Goal: Transaction & Acquisition: Book appointment/travel/reservation

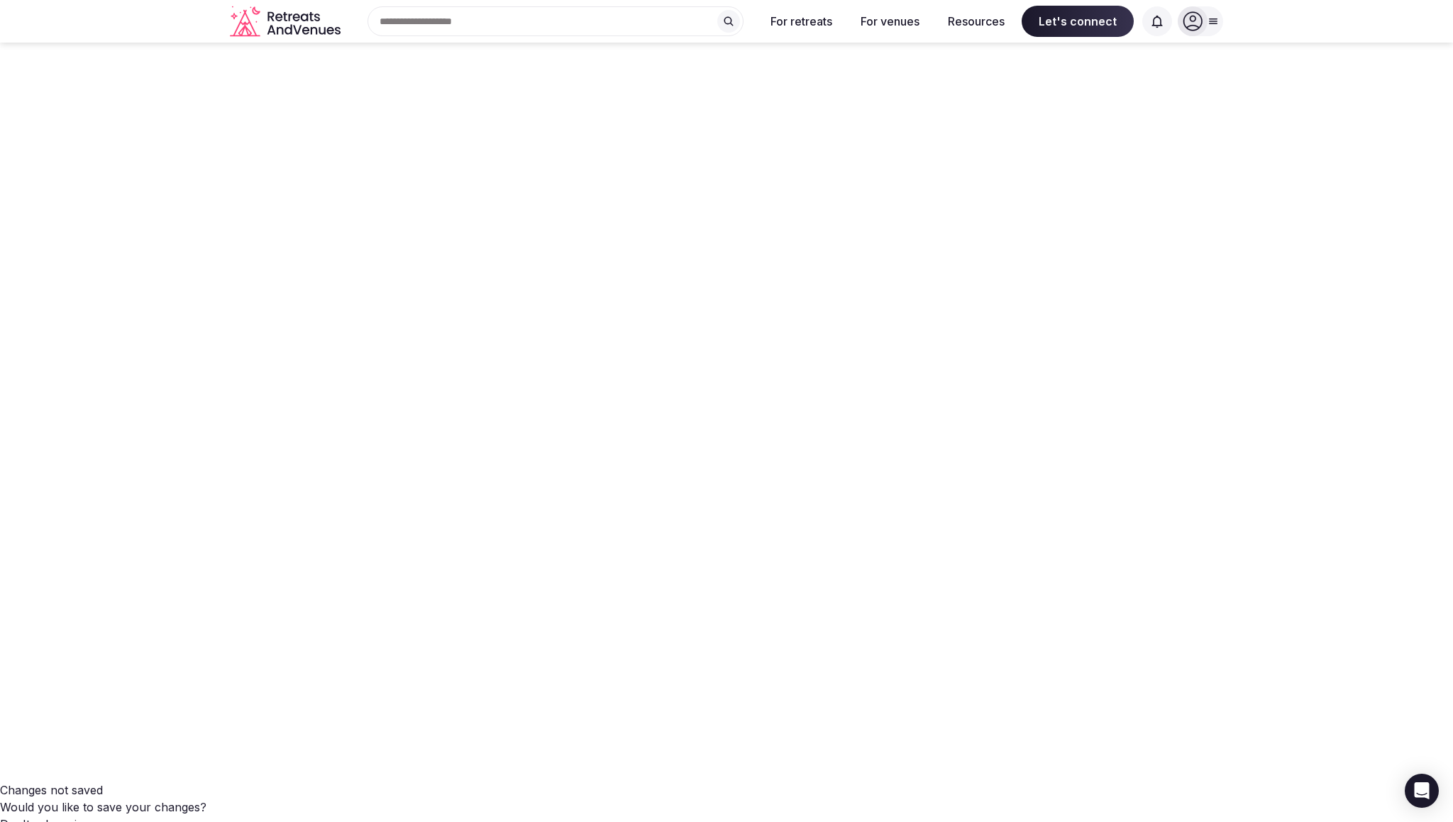
click at [1183, 29] on icon at bounding box center [1193, 21] width 20 height 20
click at [1140, 90] on span "Log in" at bounding box center [1147, 87] width 68 height 16
type input "**********"
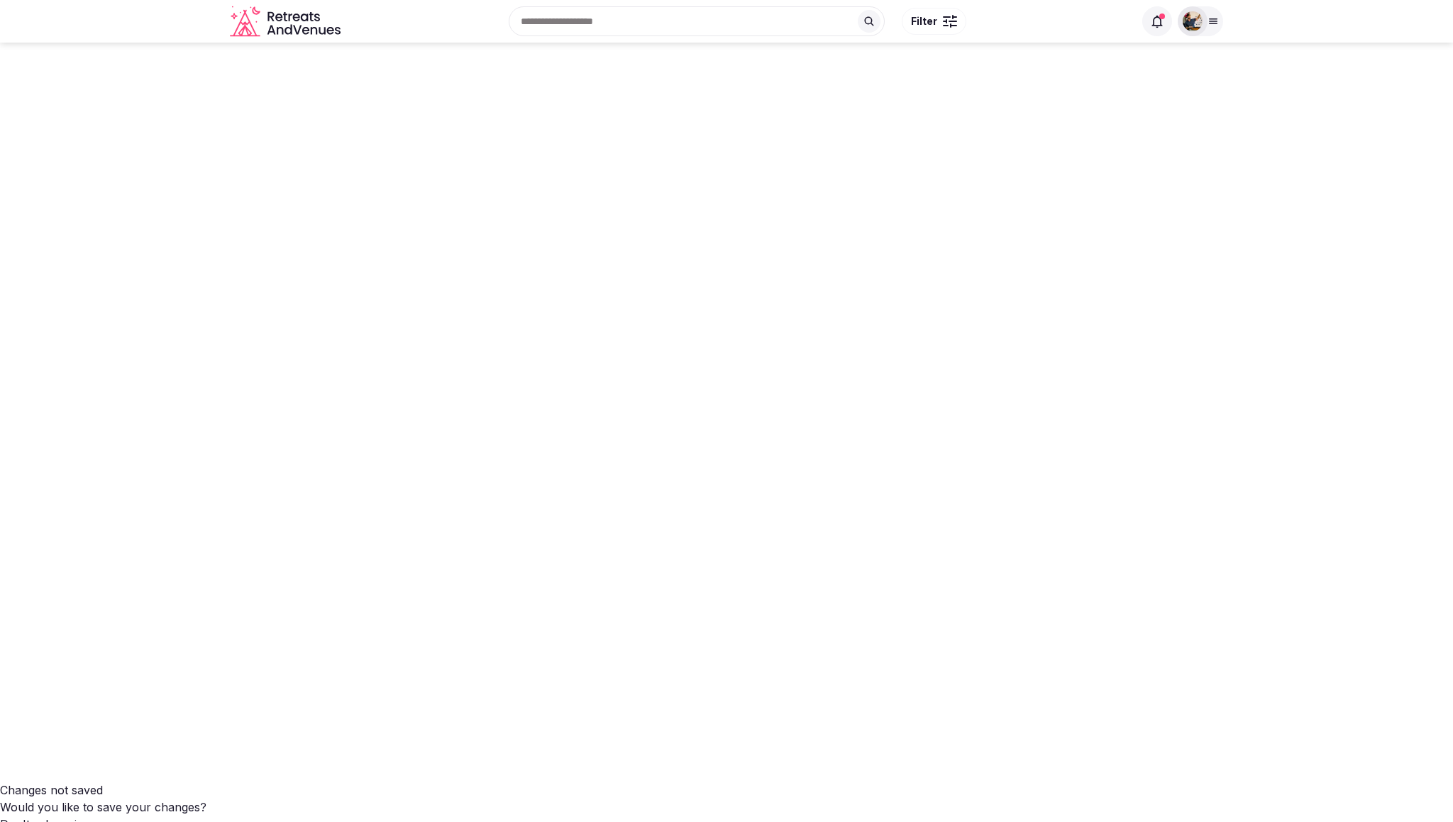
click at [602, 19] on input "text" at bounding box center [697, 21] width 376 height 30
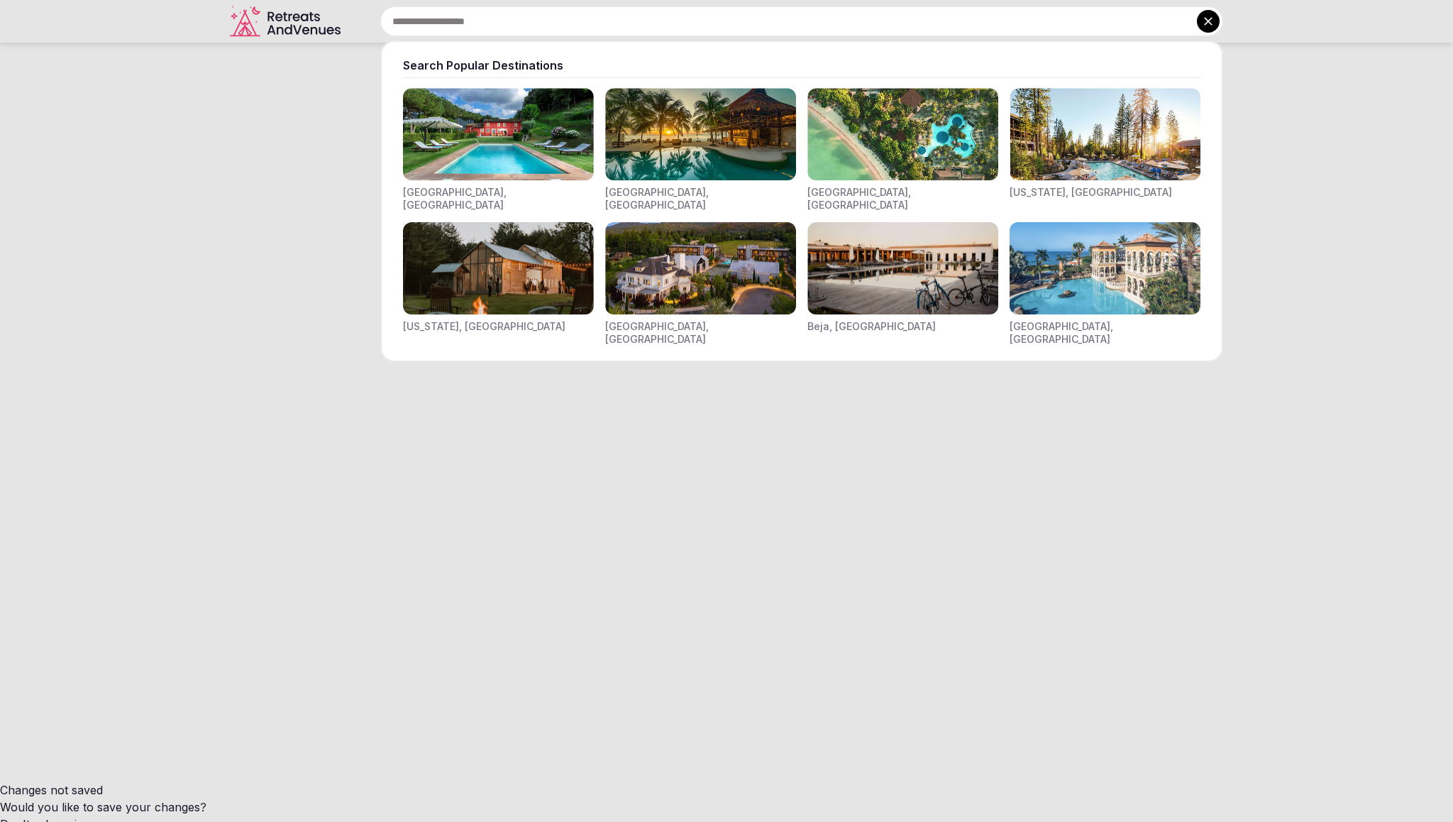
click at [541, 127] on img "Visit venues for Toscana, Italy" at bounding box center [498, 134] width 191 height 92
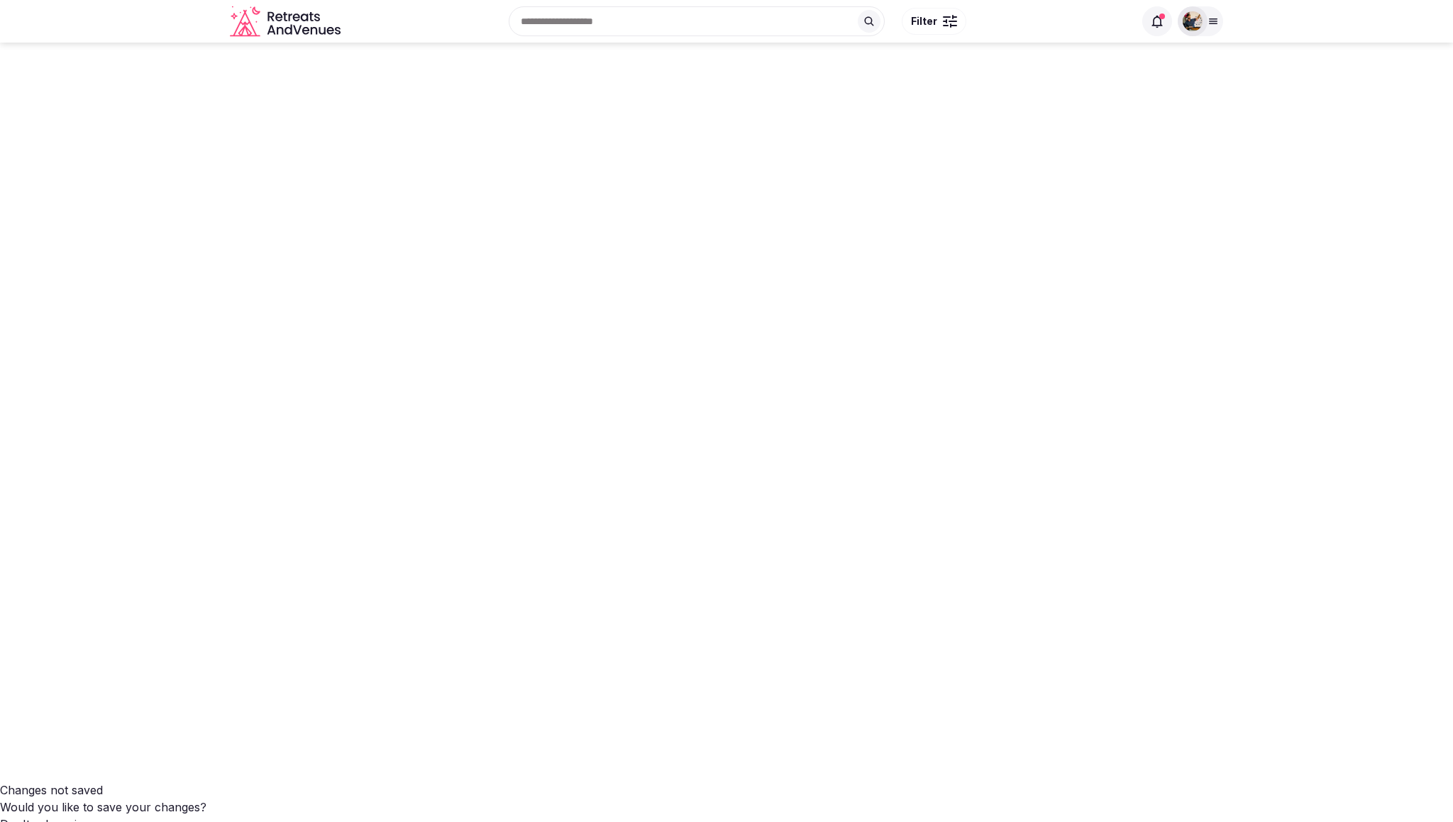
scroll to position [4076, 0]
click at [0, 0] on icon "button" at bounding box center [0, 0] width 0 height 0
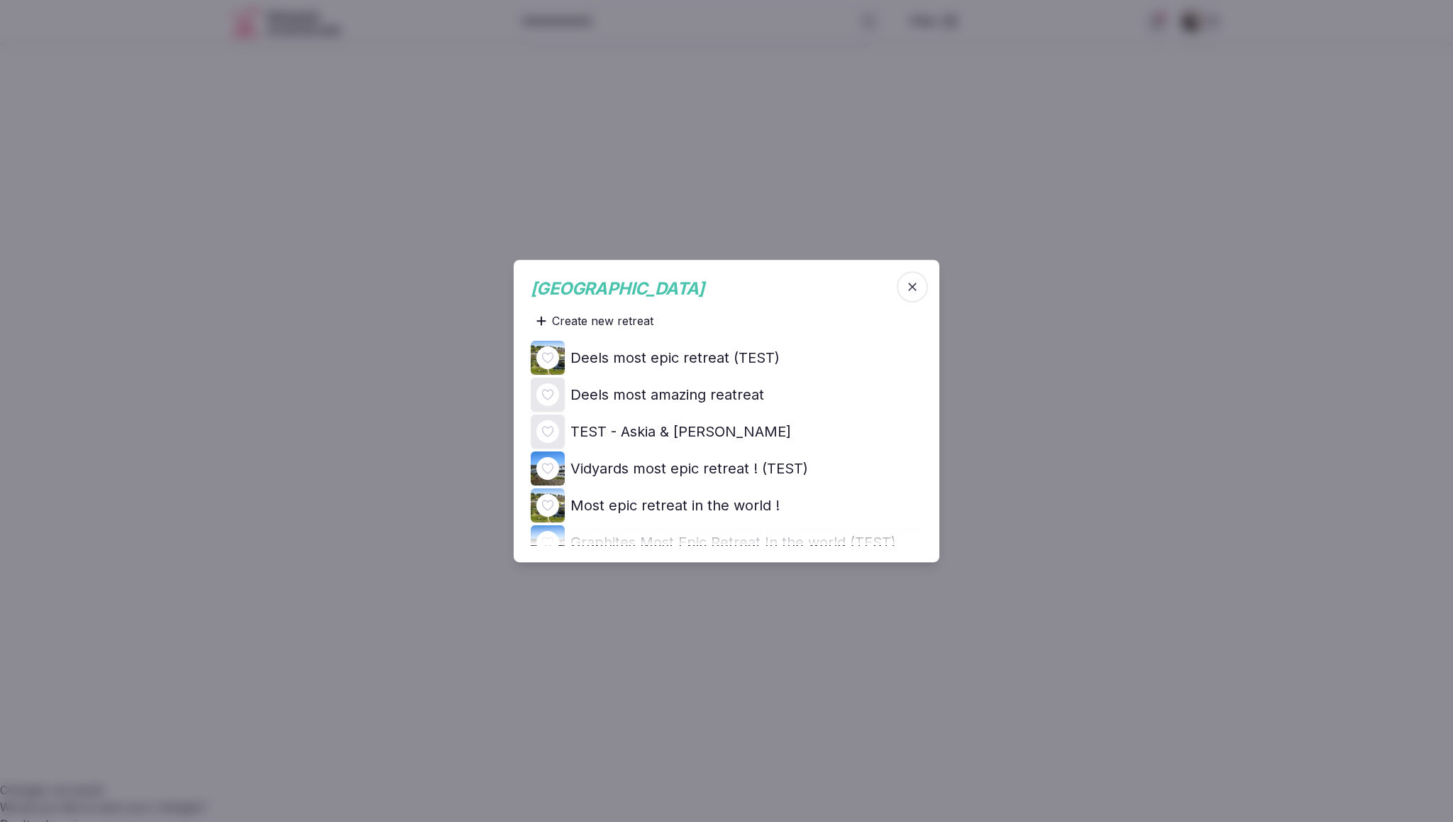
click at [921, 285] on span "button" at bounding box center [912, 286] width 31 height 31
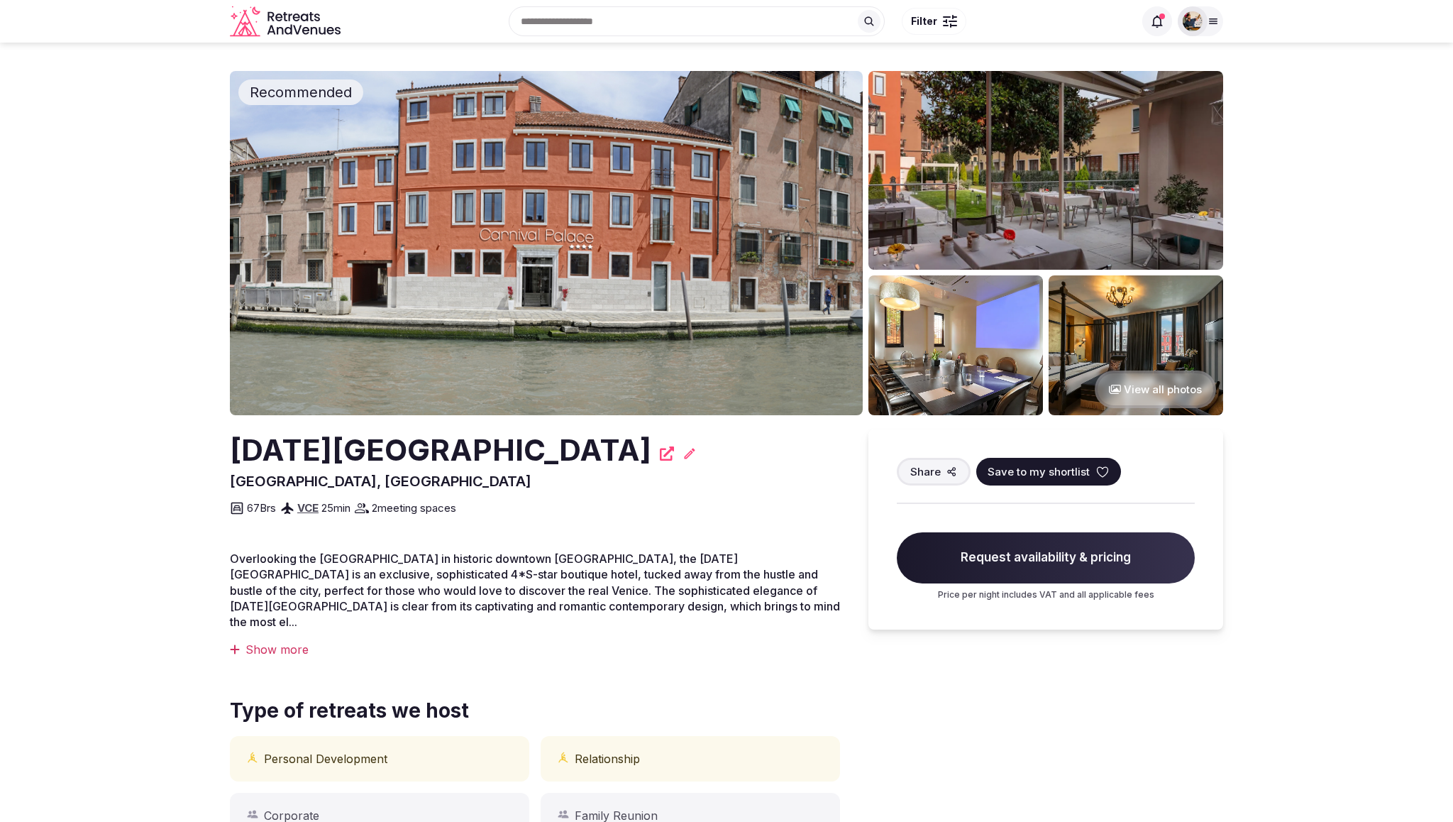
click at [572, 316] on img at bounding box center [546, 243] width 633 height 344
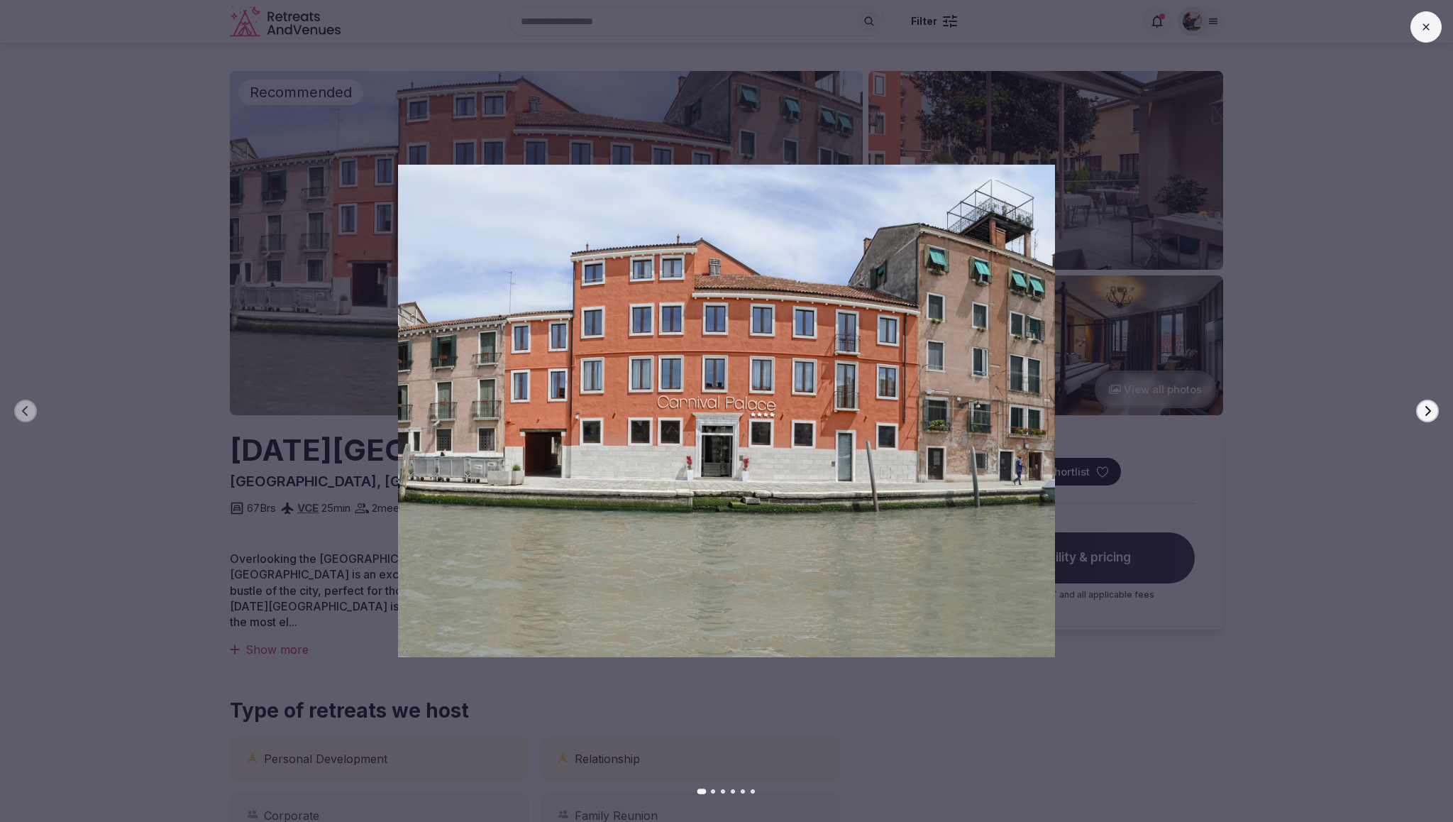
click at [1435, 412] on button "Next slide" at bounding box center [1428, 411] width 23 height 23
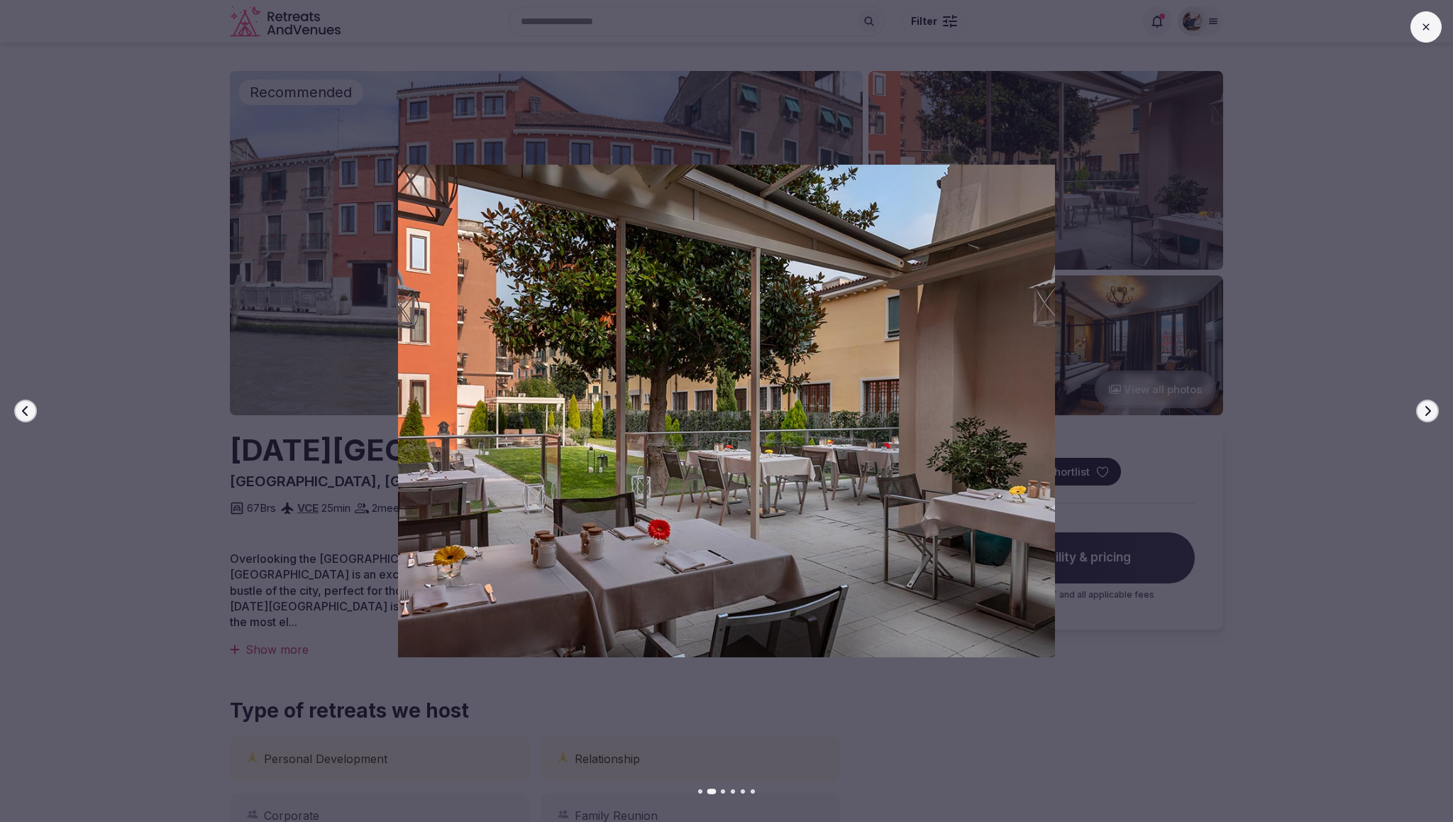
click at [1435, 412] on button "Next slide" at bounding box center [1428, 411] width 23 height 23
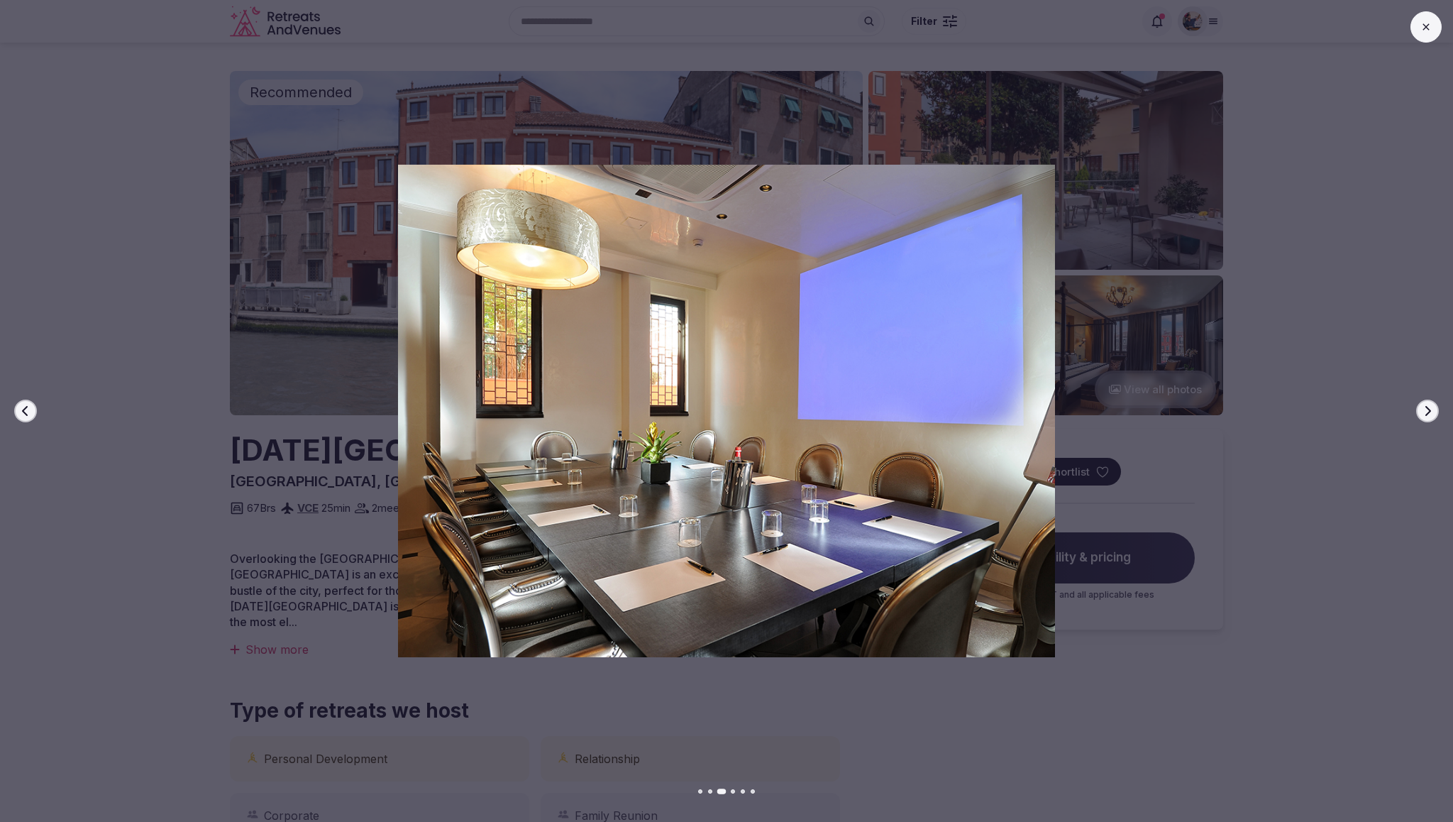
click at [1435, 412] on button "Next slide" at bounding box center [1428, 411] width 23 height 23
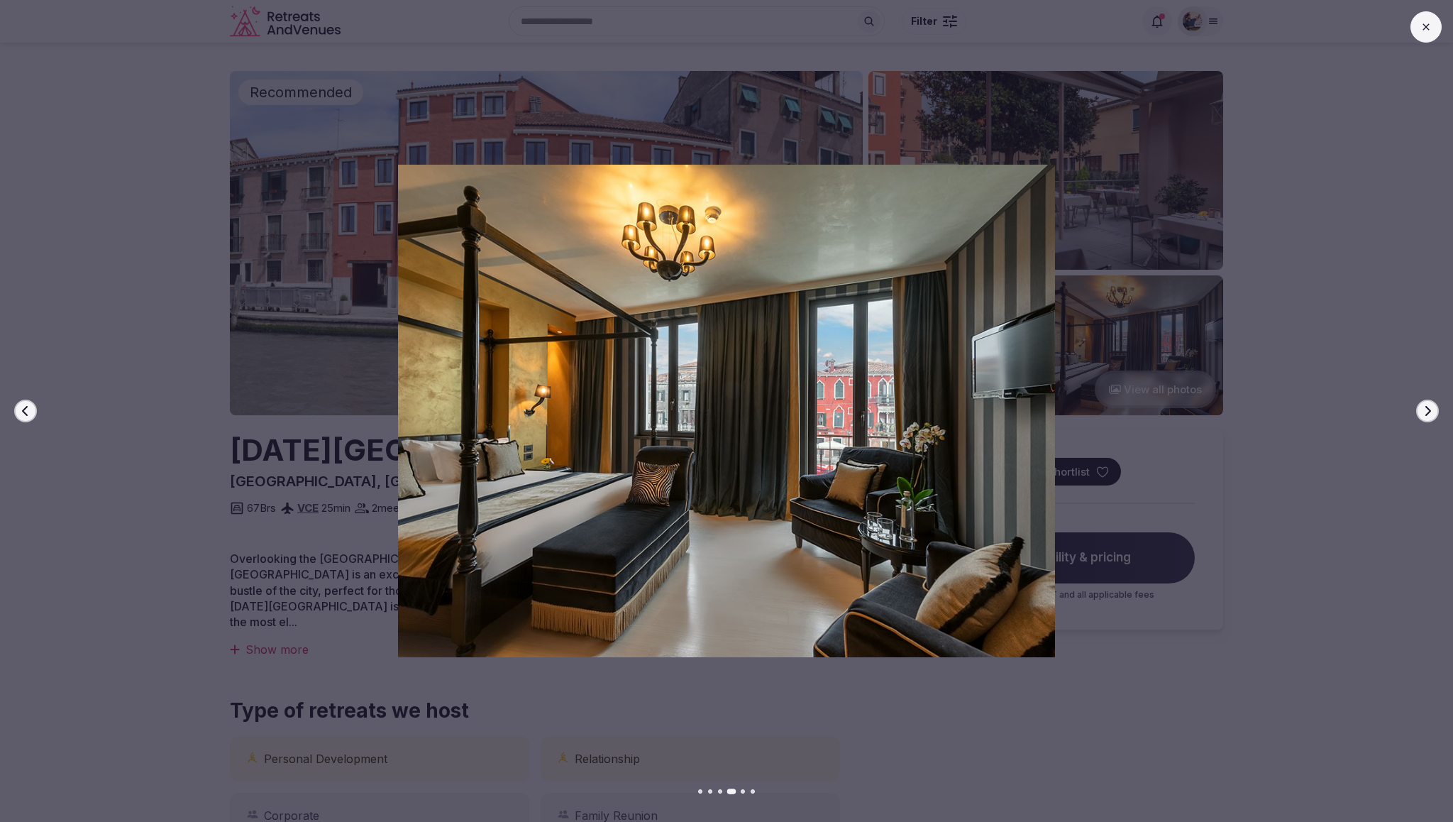
click at [1435, 412] on button "Next slide" at bounding box center [1428, 411] width 23 height 23
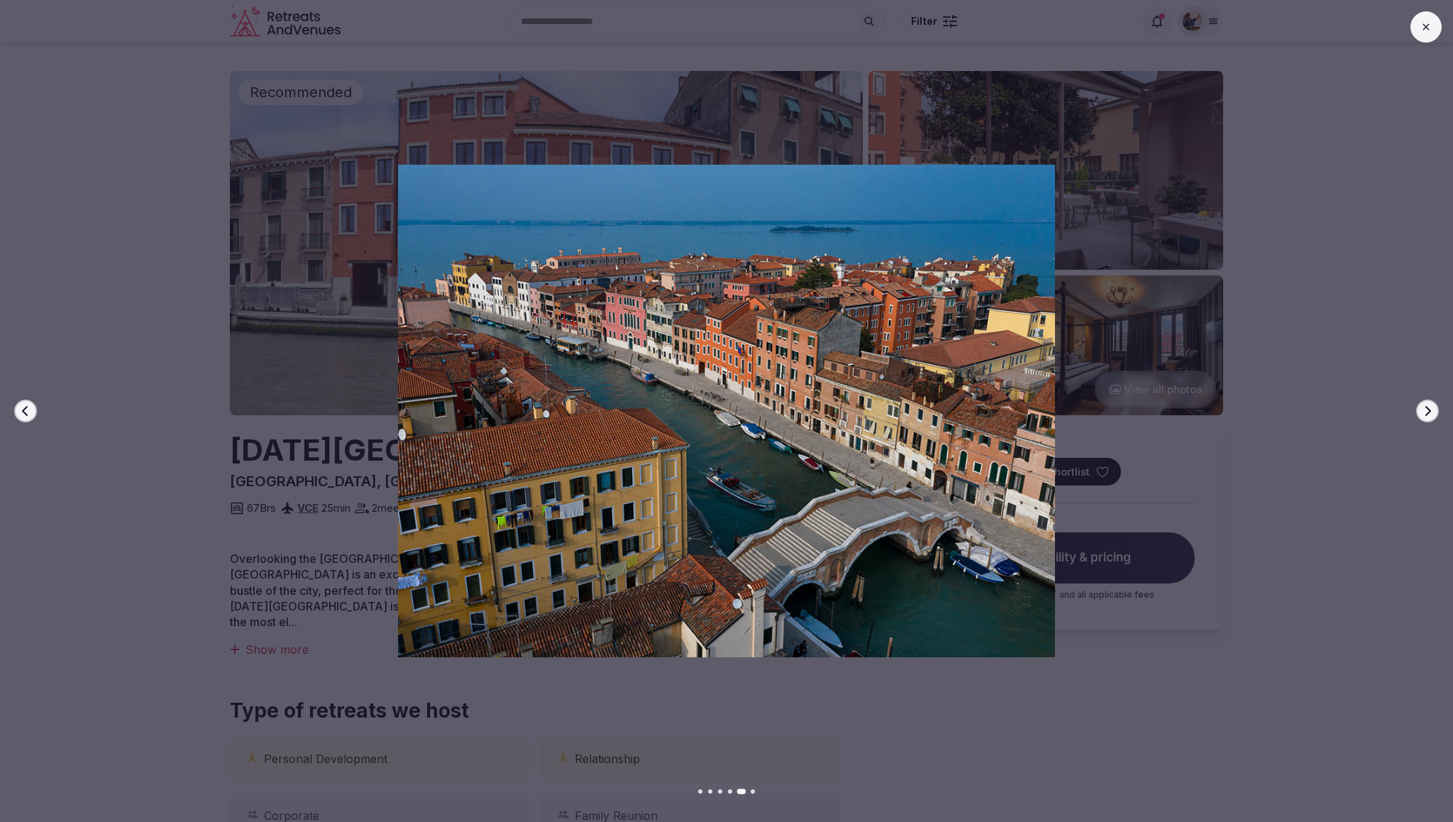
click at [1435, 412] on button "Next slide" at bounding box center [1428, 411] width 23 height 23
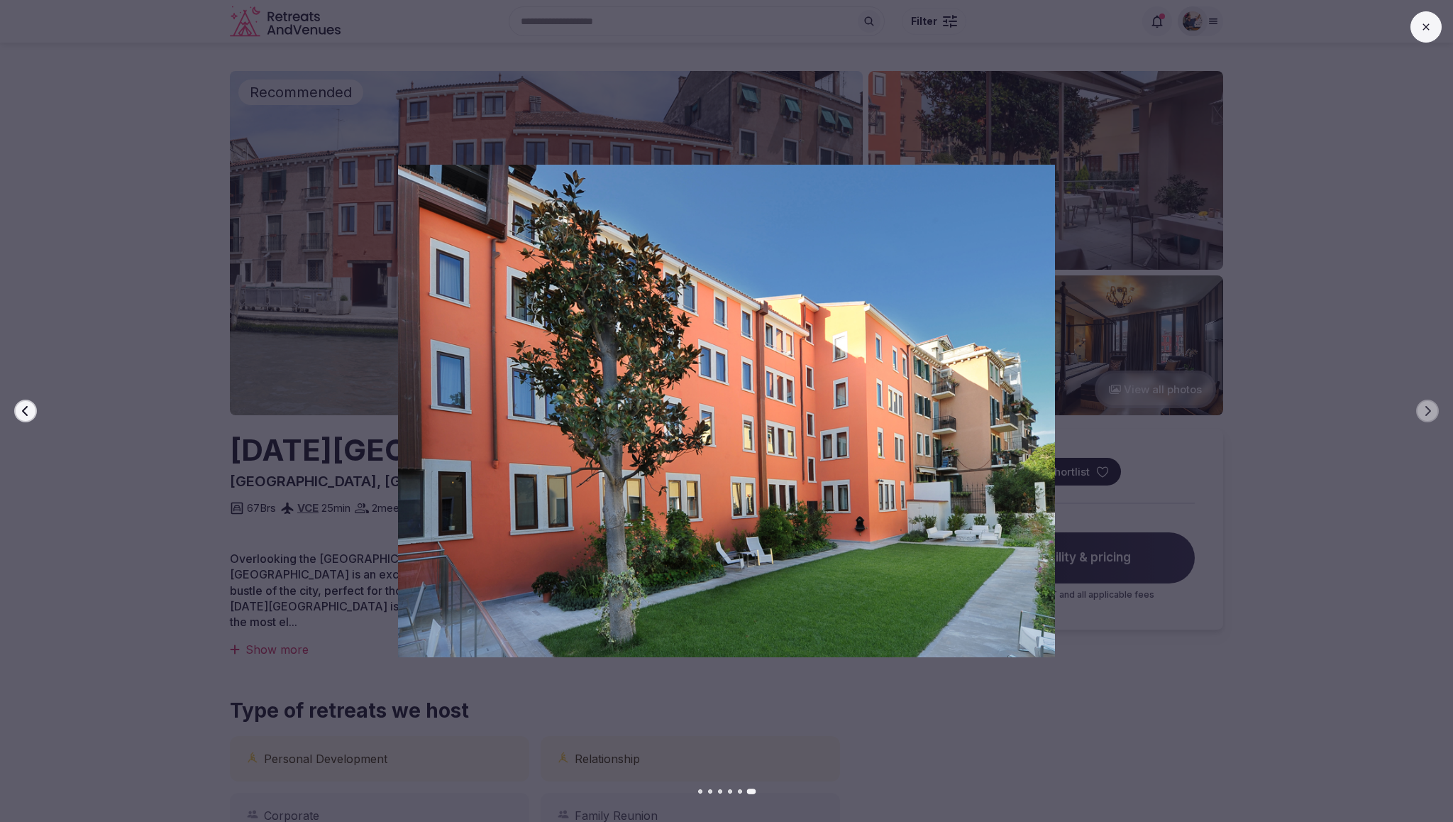
click at [1423, 20] on button at bounding box center [1426, 26] width 31 height 31
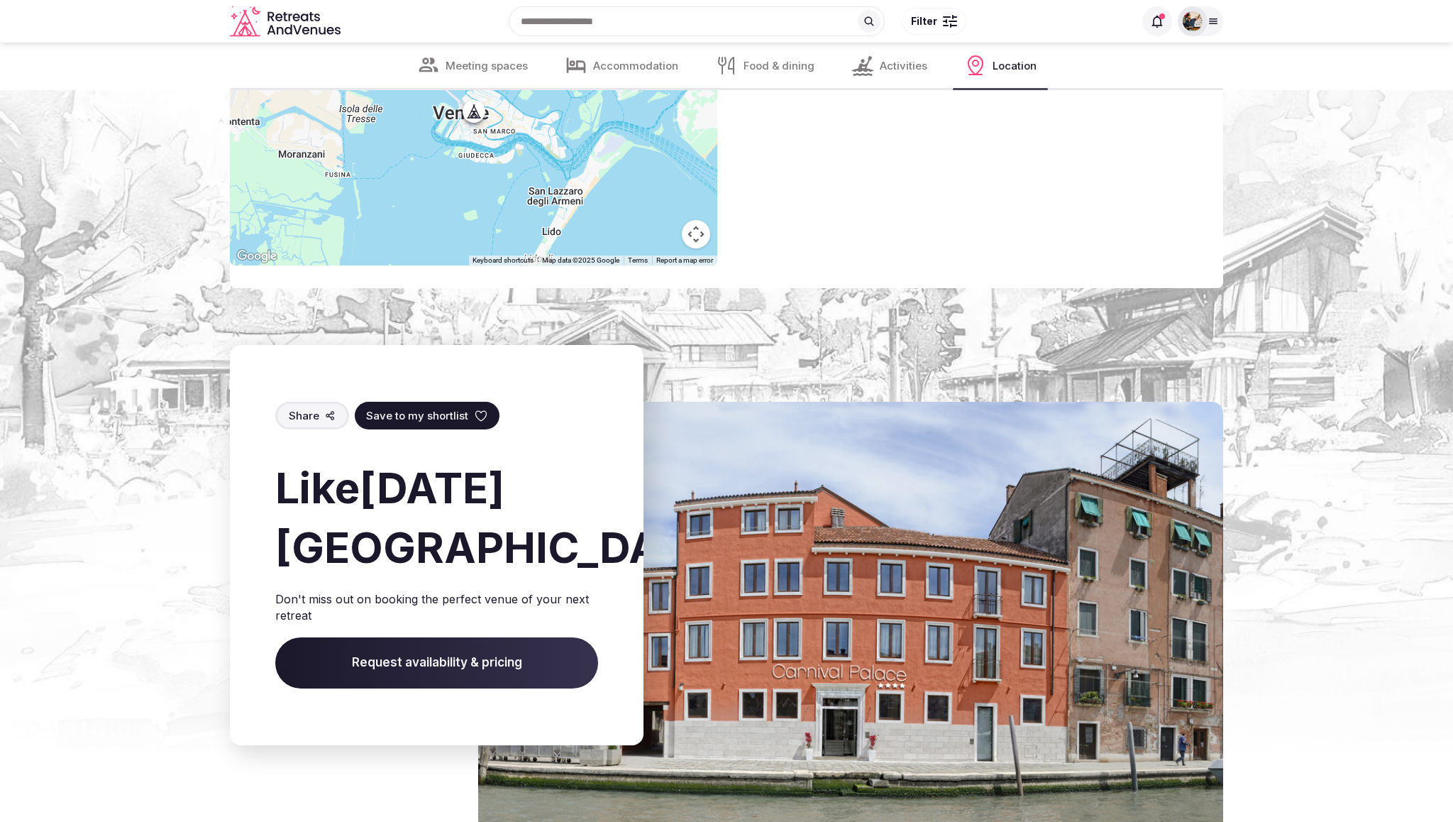
scroll to position [3115, 0]
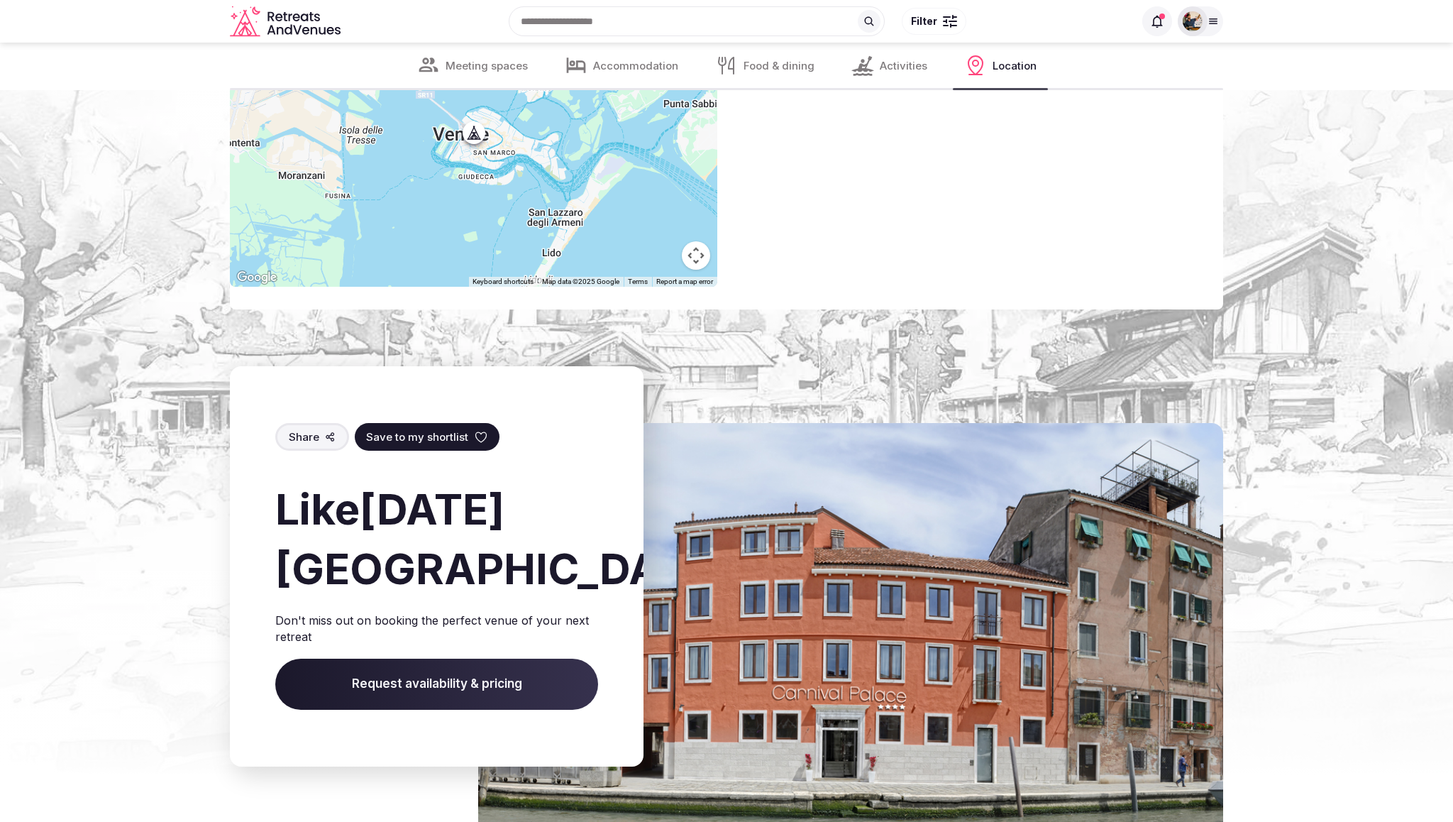
click at [490, 680] on span "Request availability & pricing" at bounding box center [436, 684] width 323 height 51
